Goal: Complete application form: Complete application form

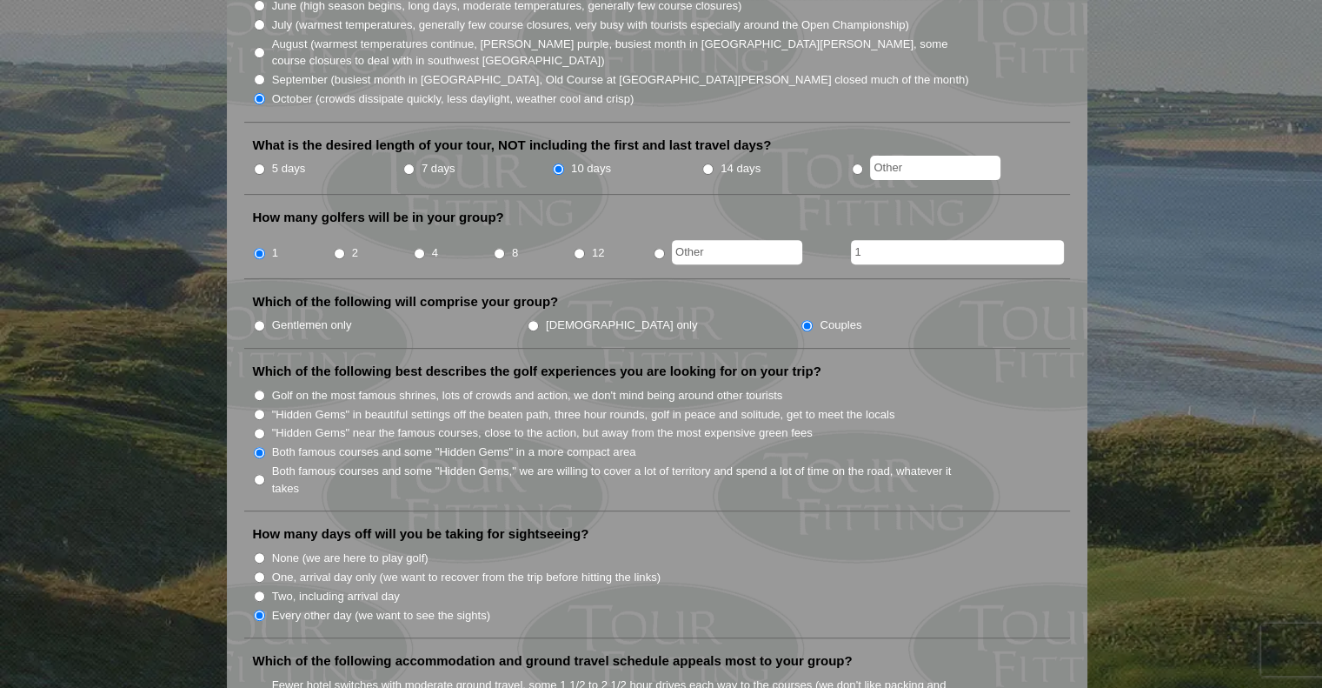
scroll to position [609, 0]
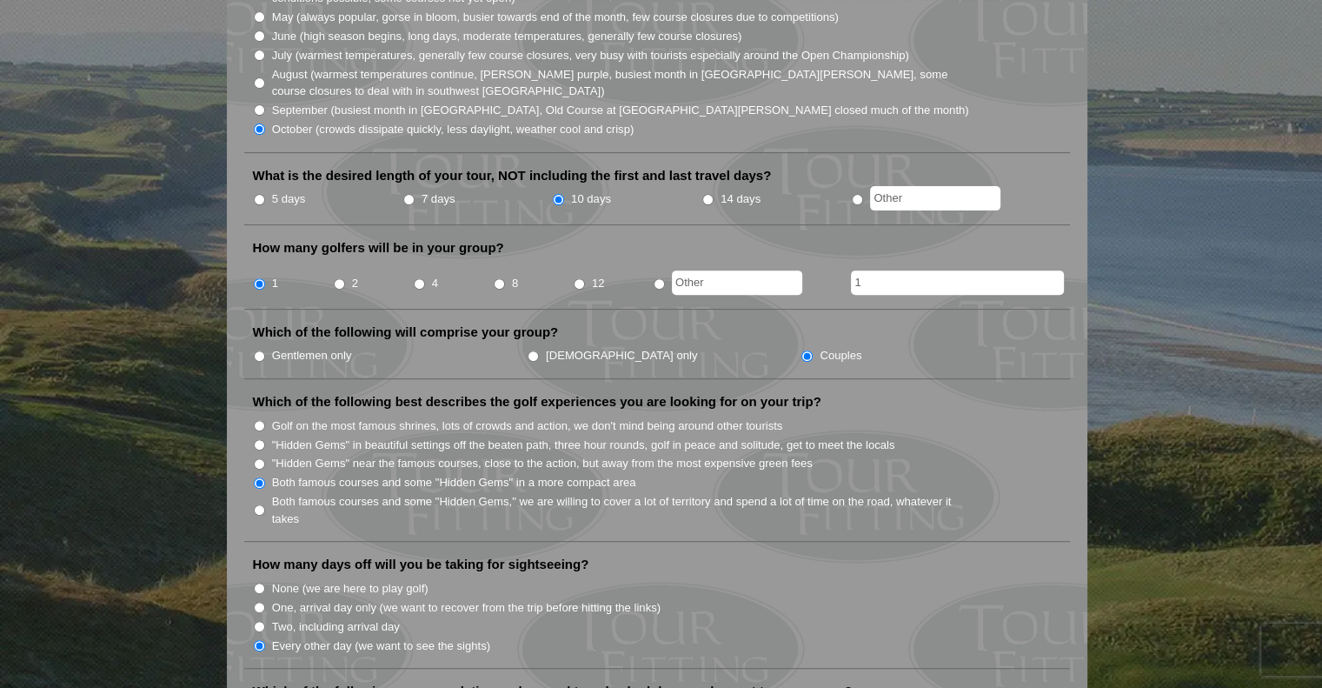
click at [659, 278] on input "radio" at bounding box center [659, 283] width 11 height 11
radio input "true"
click at [789, 345] on ul "Gentlemen only Ladies only Couples" at bounding box center [664, 354] width 823 height 19
click at [661, 278] on input "radio" at bounding box center [659, 283] width 11 height 11
click at [664, 261] on li at bounding box center [734, 278] width 163 height 34
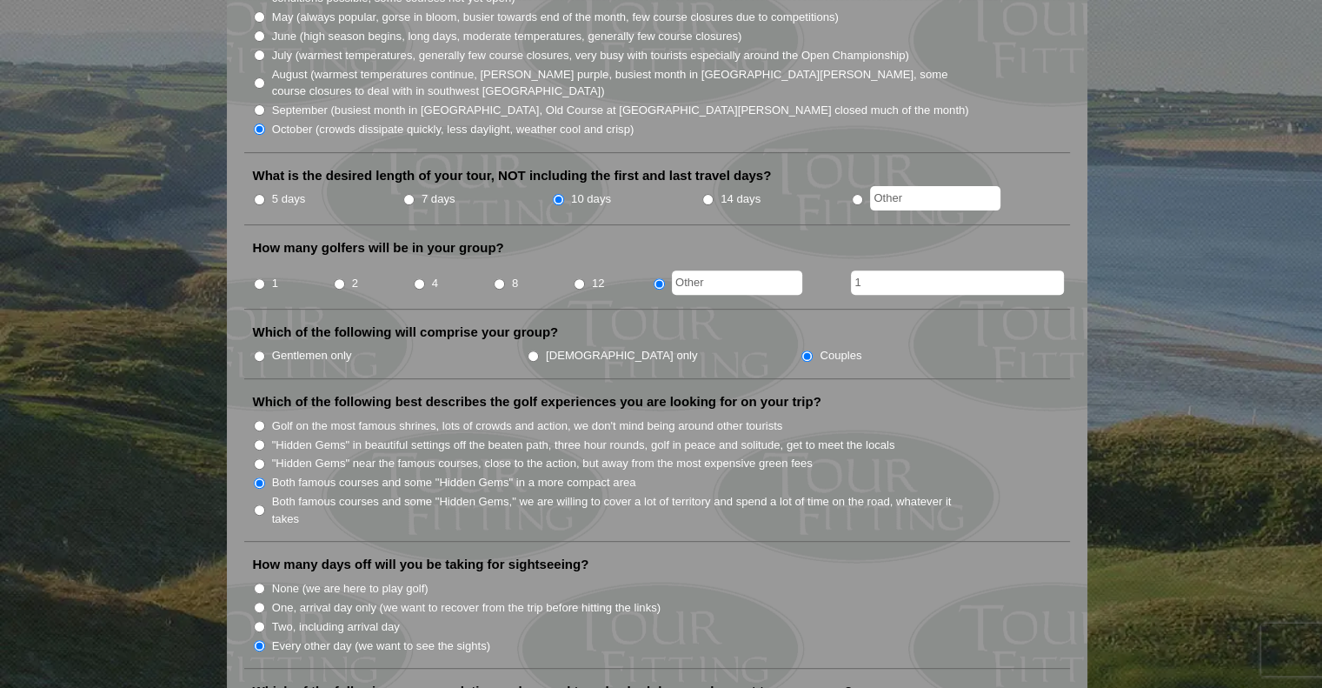
click at [260, 278] on input "1" at bounding box center [259, 283] width 11 height 11
radio input "true"
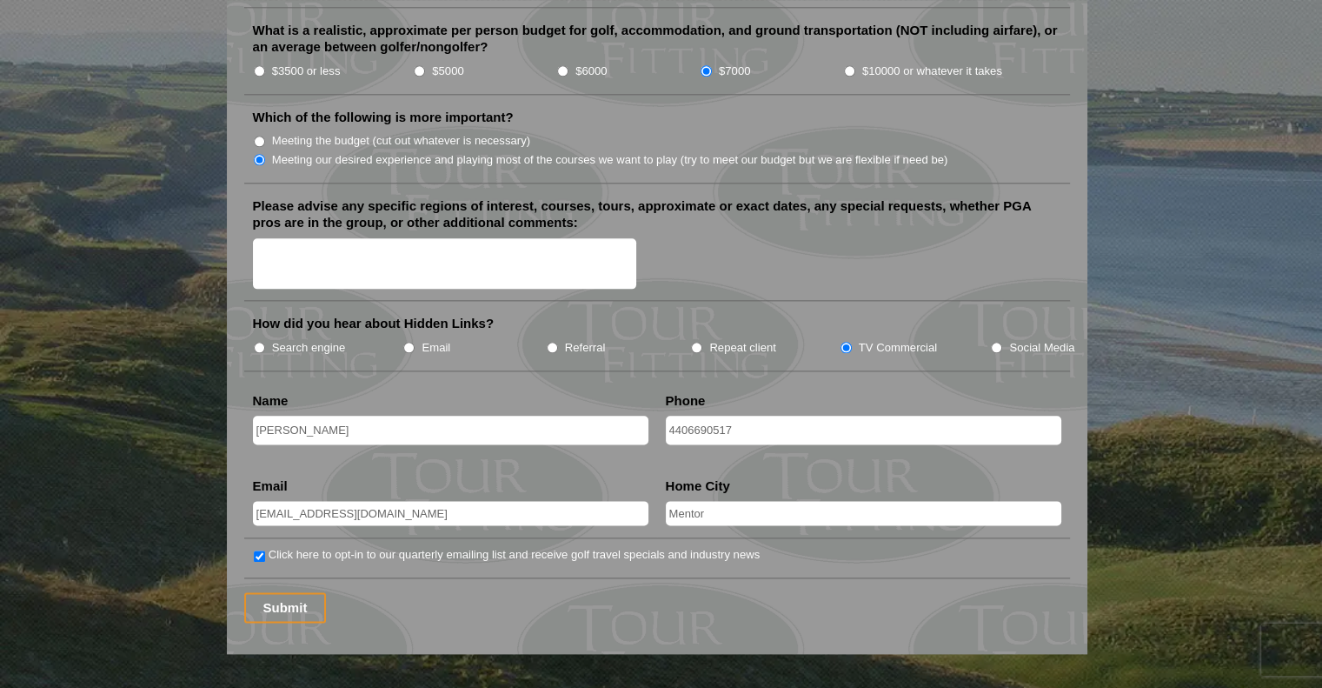
scroll to position [2174, 0]
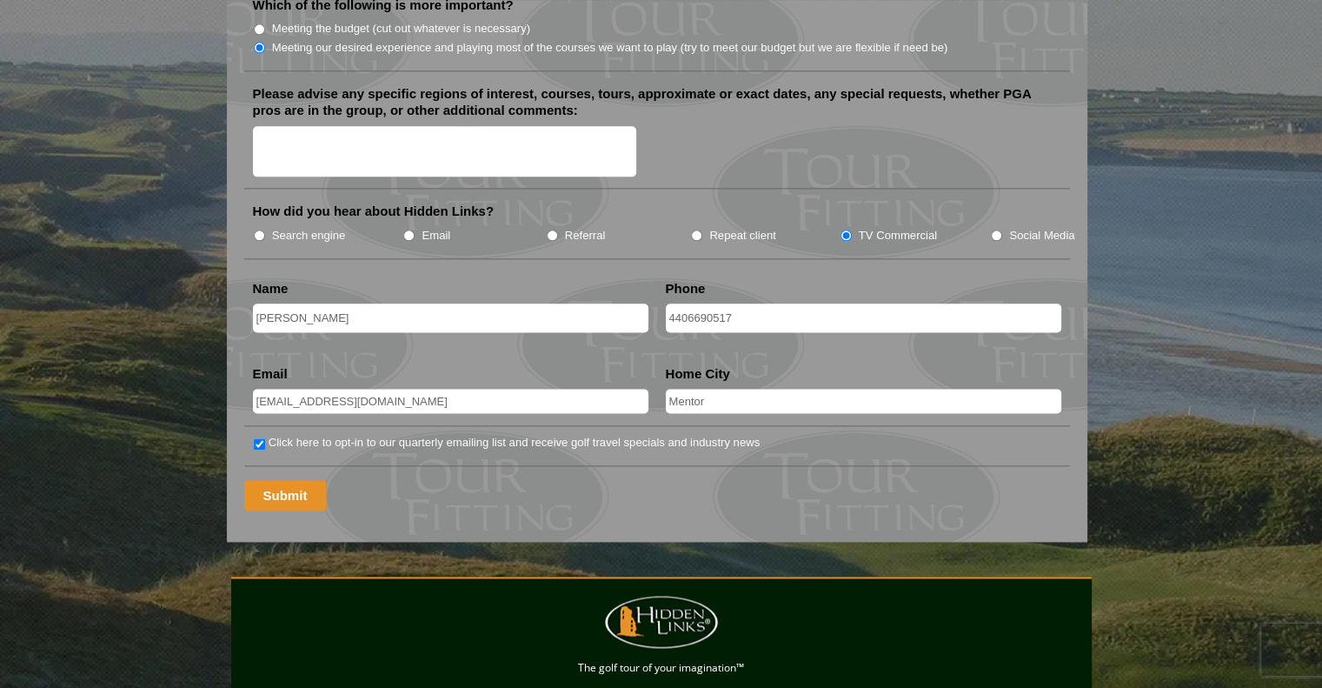
click at [287, 480] on input "Submit" at bounding box center [285, 495] width 83 height 30
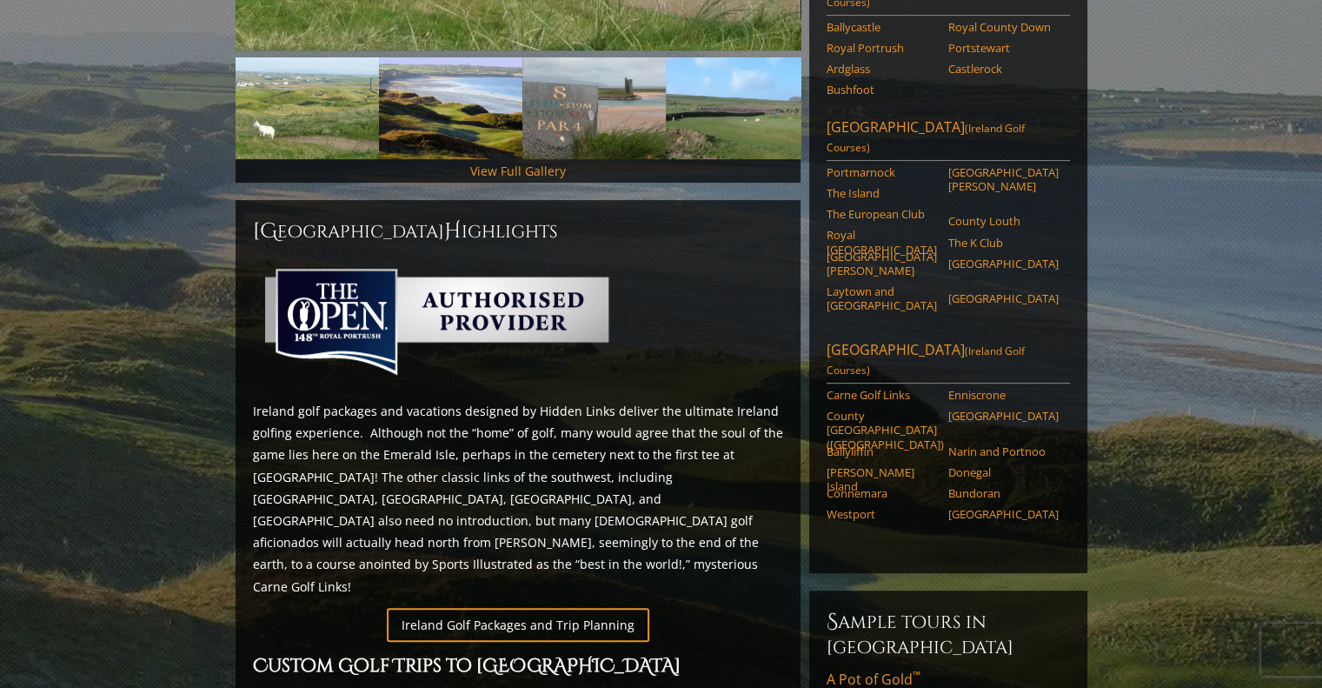
scroll to position [869, 0]
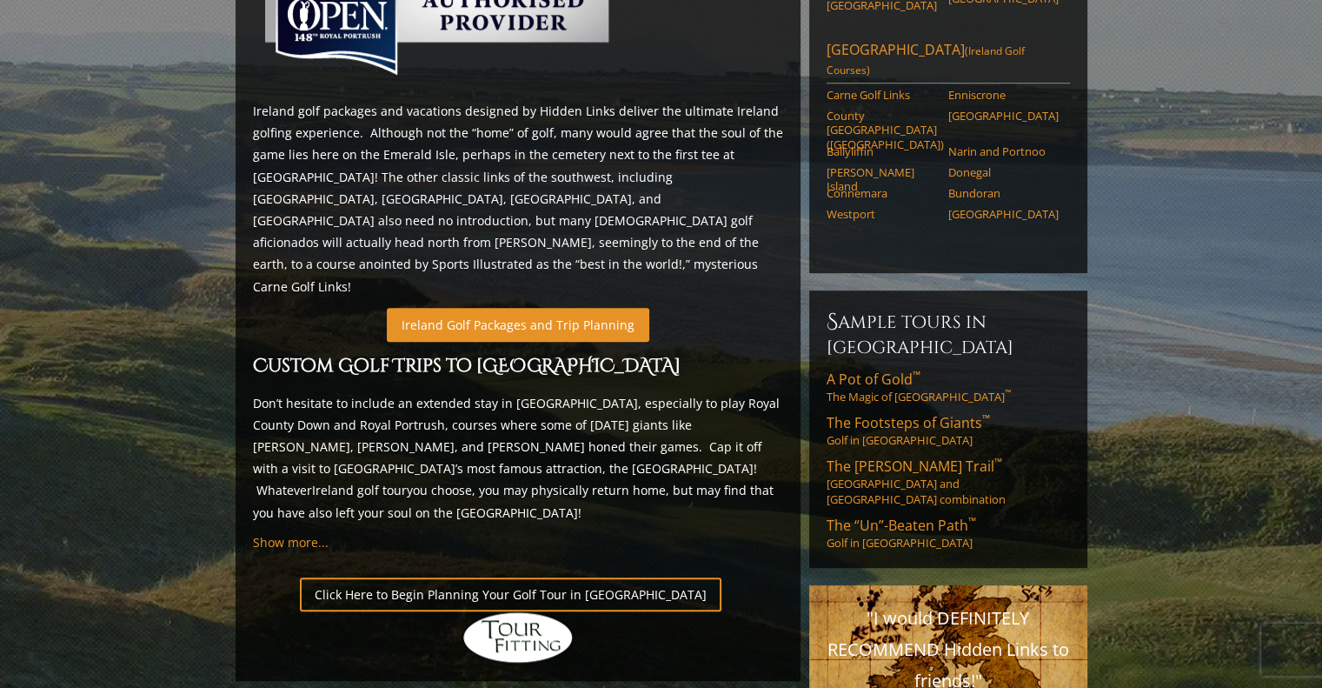
click at [541, 308] on link "Ireland Golf Packages and Trip Planning" at bounding box center [518, 325] width 263 height 34
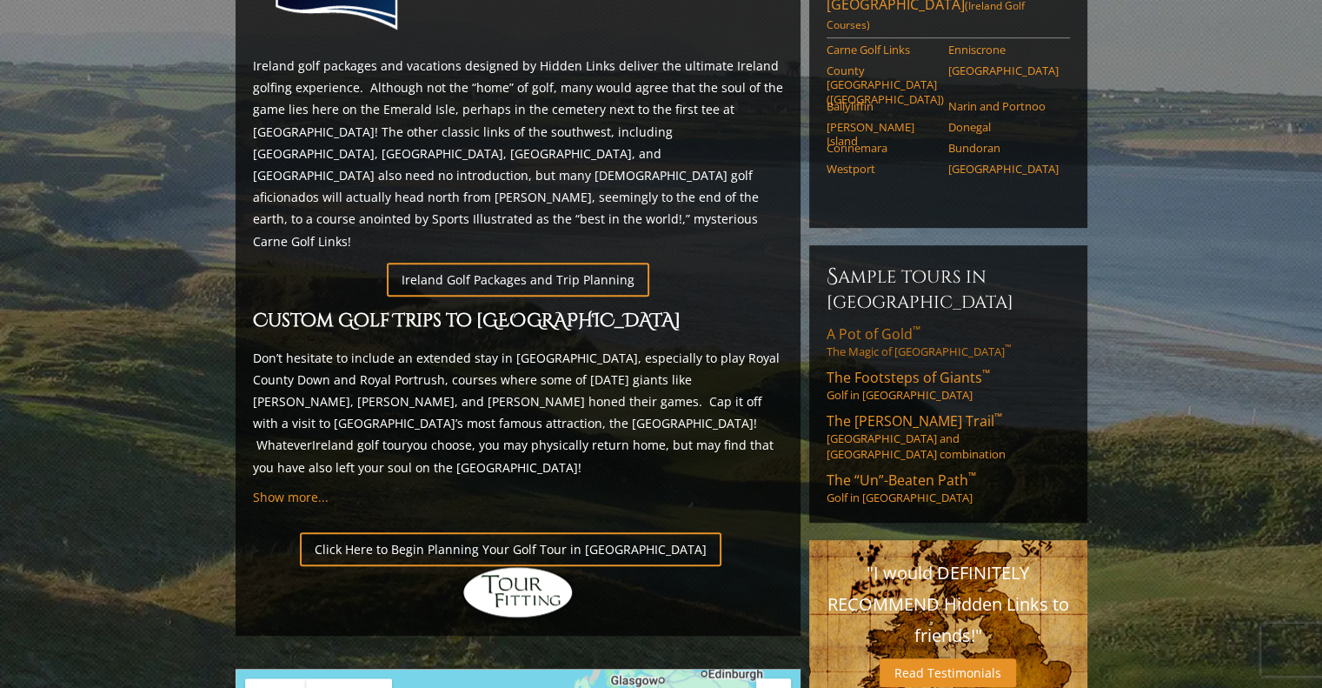
scroll to position [956, 0]
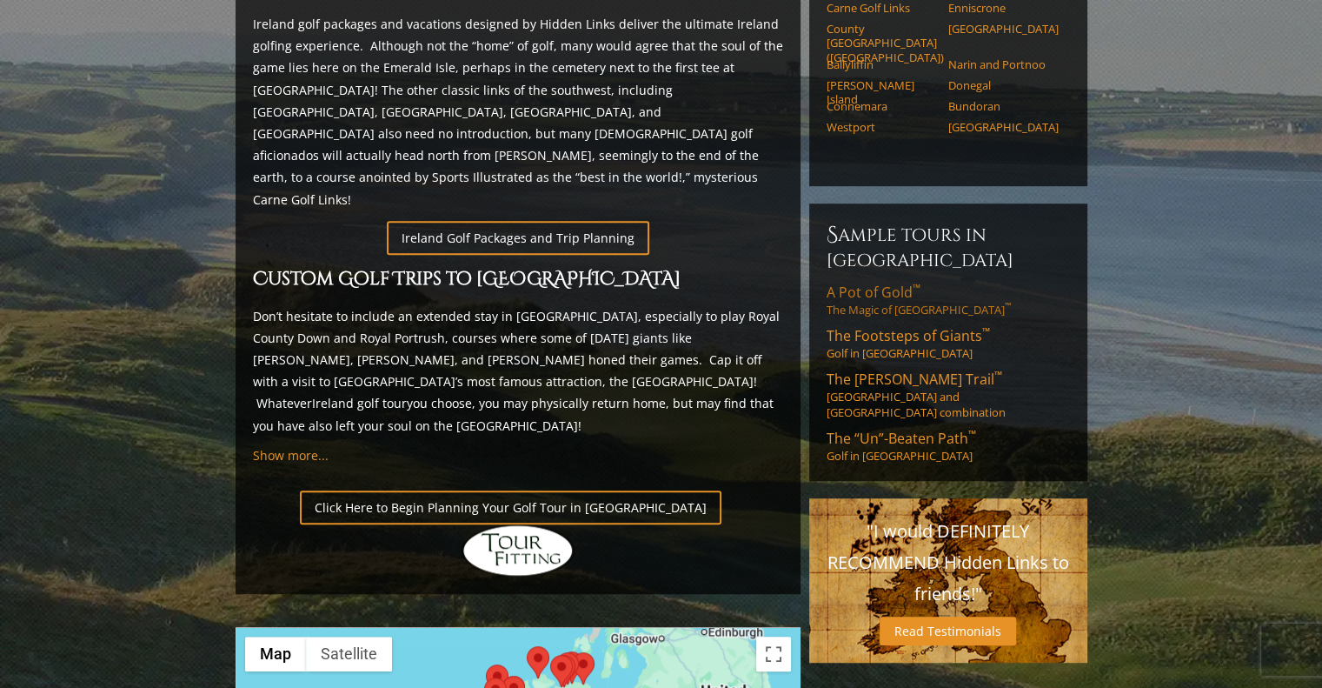
click at [885, 283] on span "A Pot of Gold ™" at bounding box center [874, 292] width 94 height 19
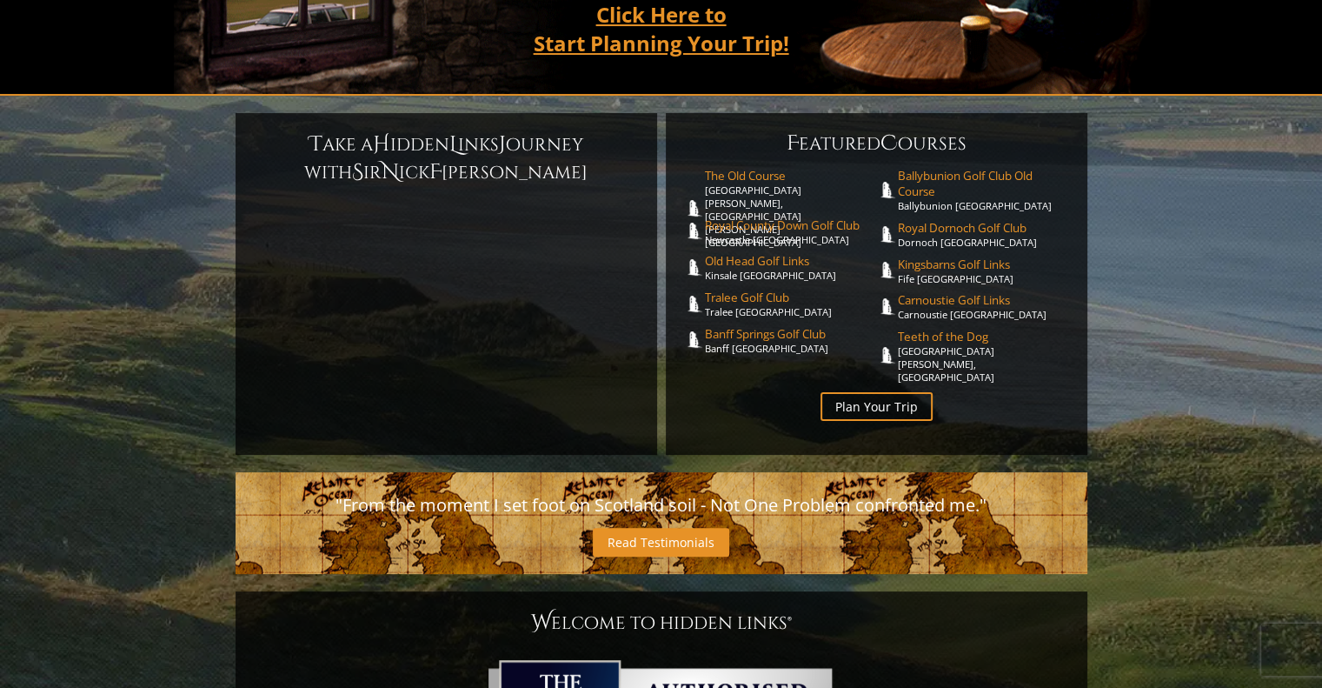
scroll to position [435, 0]
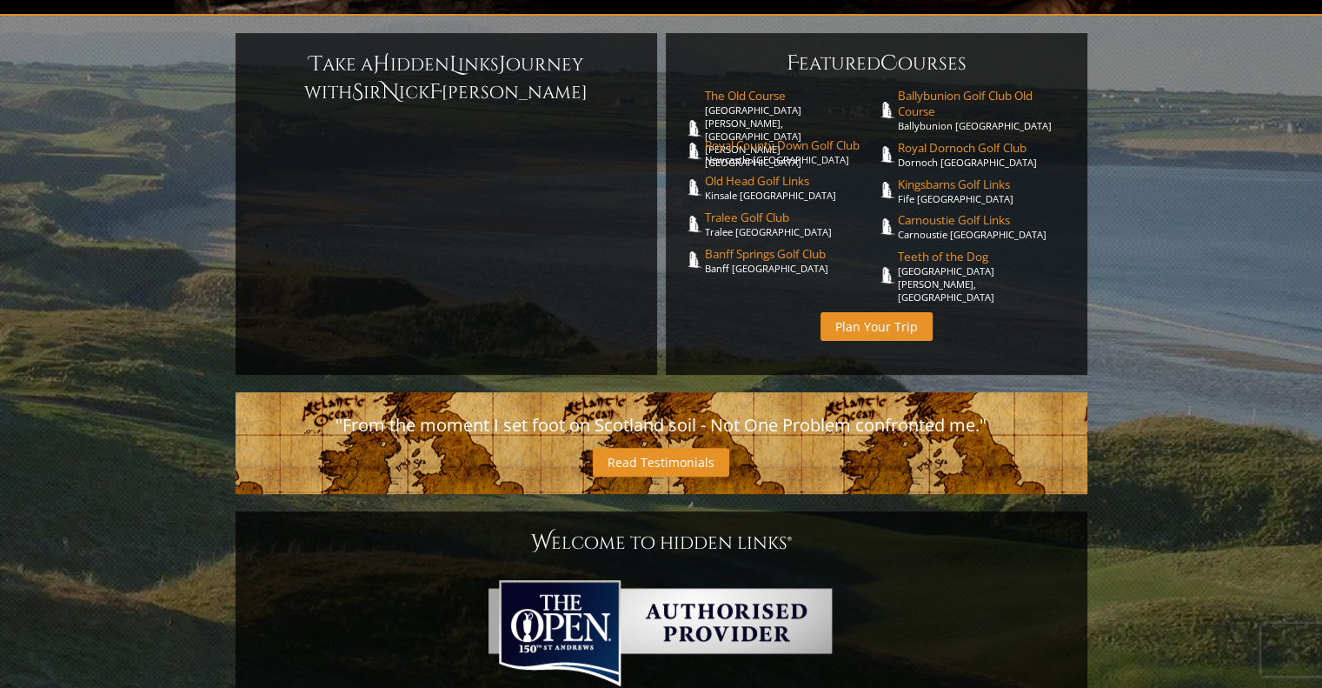
click at [835, 312] on link "Plan Your Trip" at bounding box center [877, 326] width 112 height 29
